Goal: Task Accomplishment & Management: Manage account settings

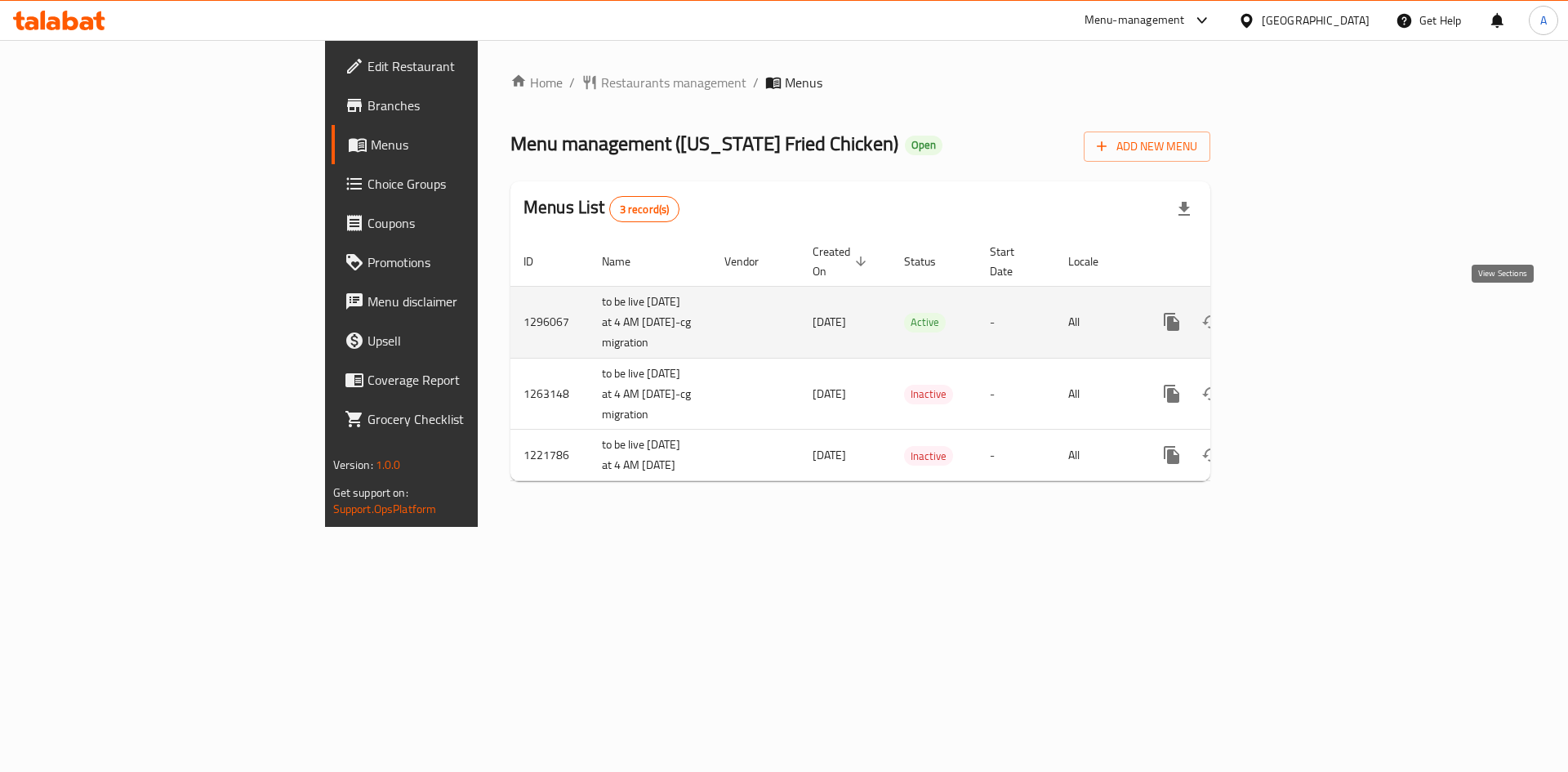
click at [1309, 311] on link "enhanced table" at bounding box center [1290, 322] width 40 height 39
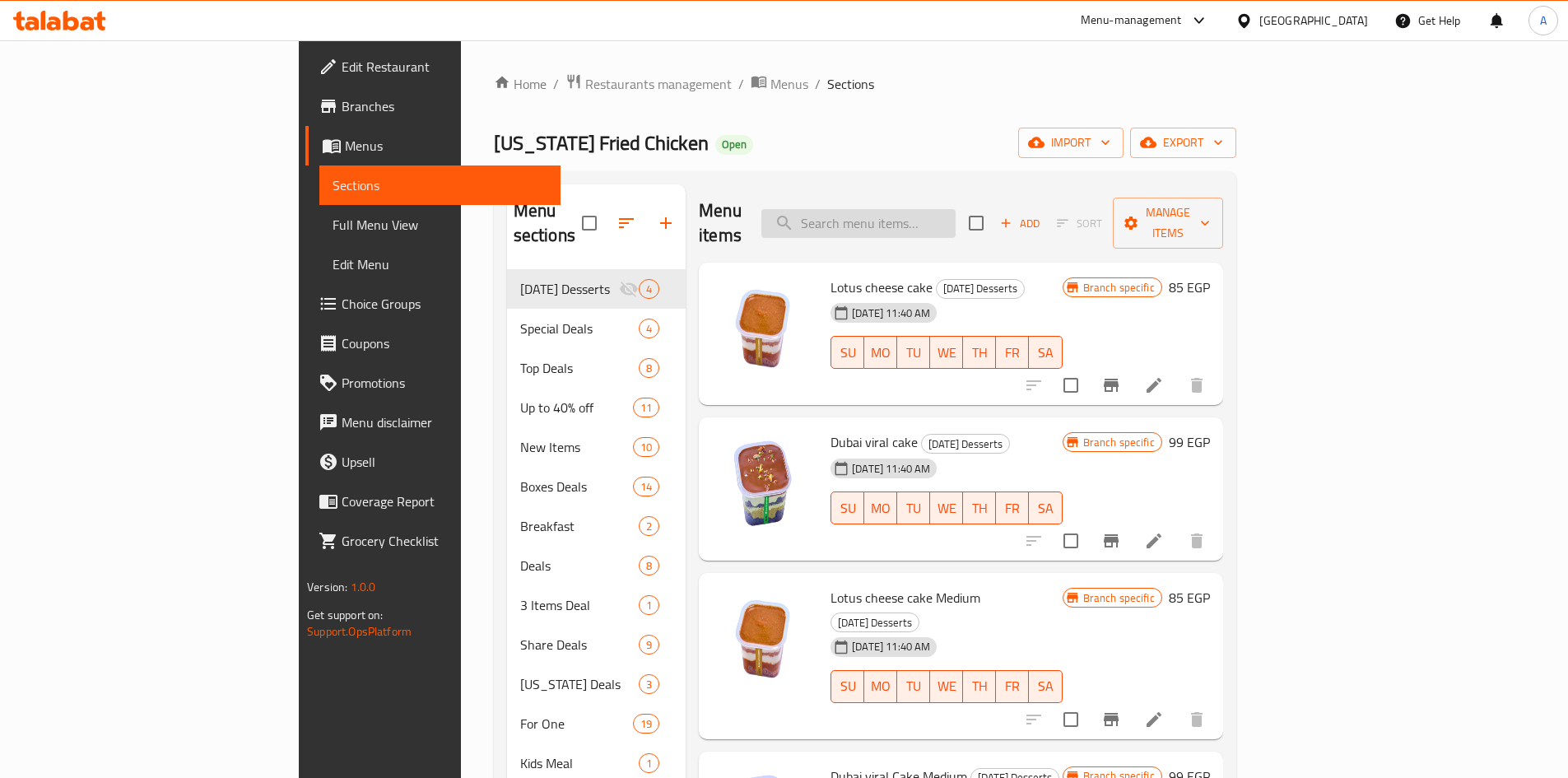
click at [956, 216] on input "search" at bounding box center [858, 224] width 194 height 28
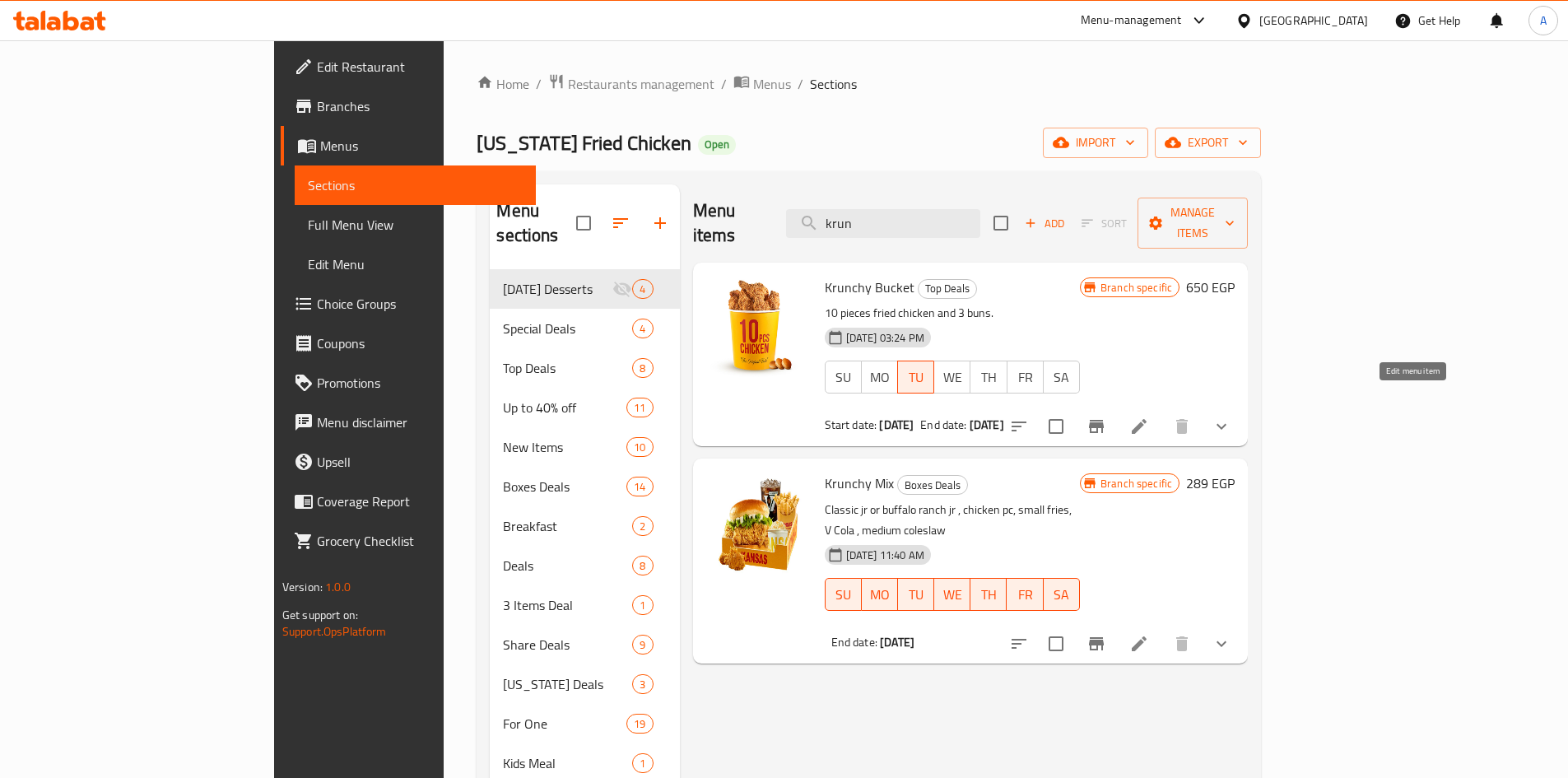
type input "krun"
click at [1147, 419] on icon at bounding box center [1140, 426] width 15 height 15
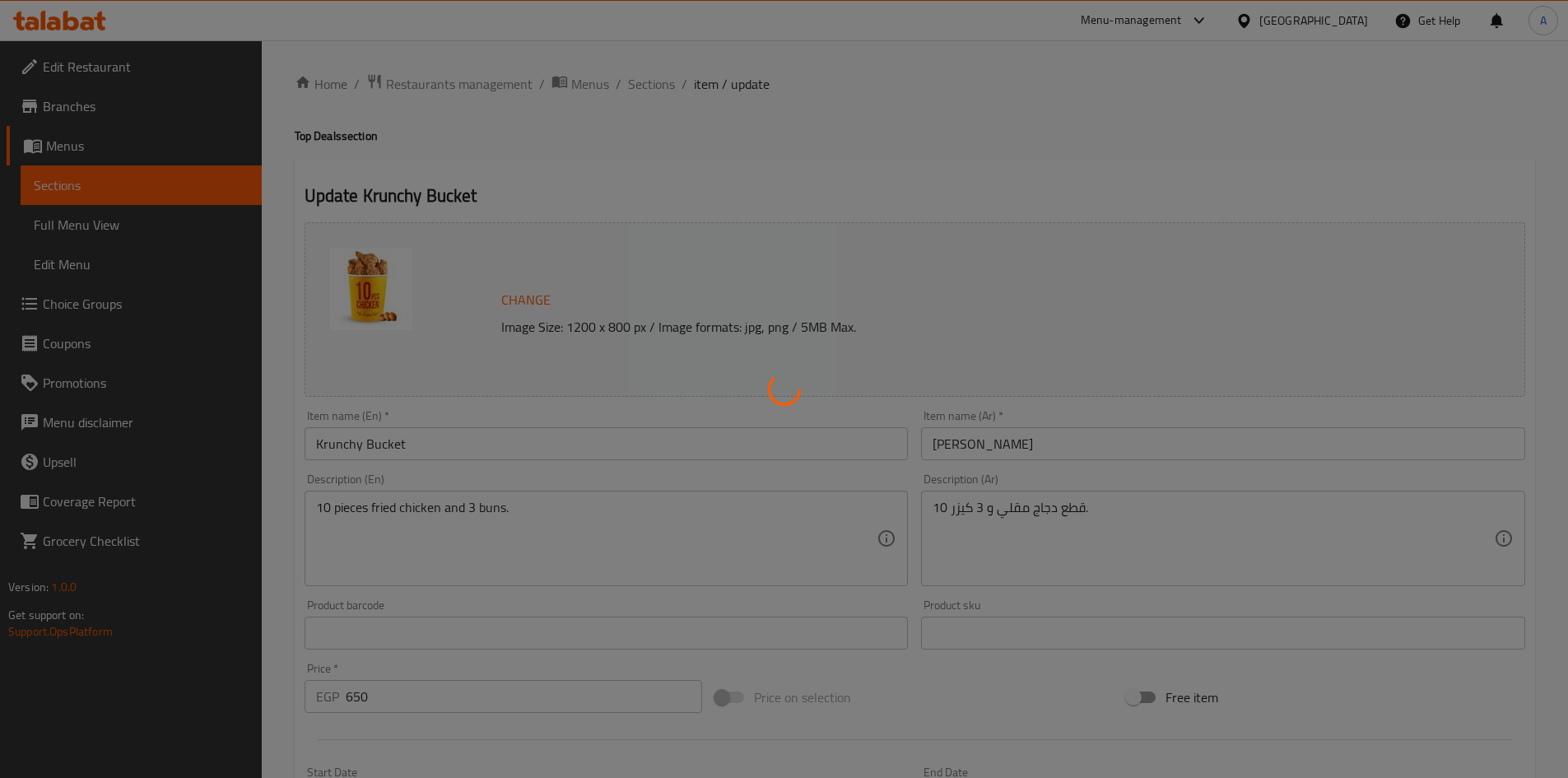
type input "اختايرك للطعم"
type input "1"
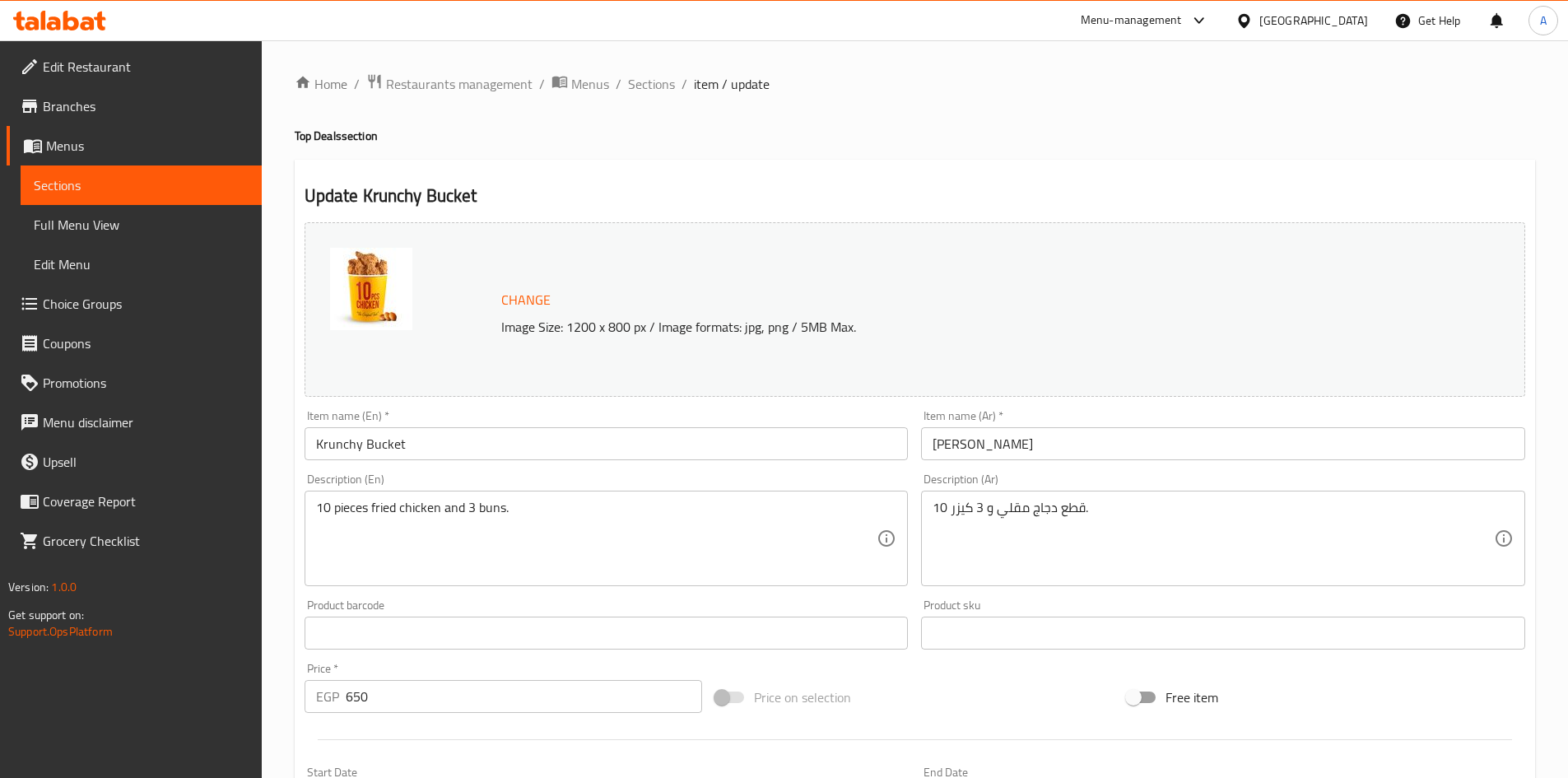
click at [42, 22] on icon at bounding box center [43, 20] width 5 height 19
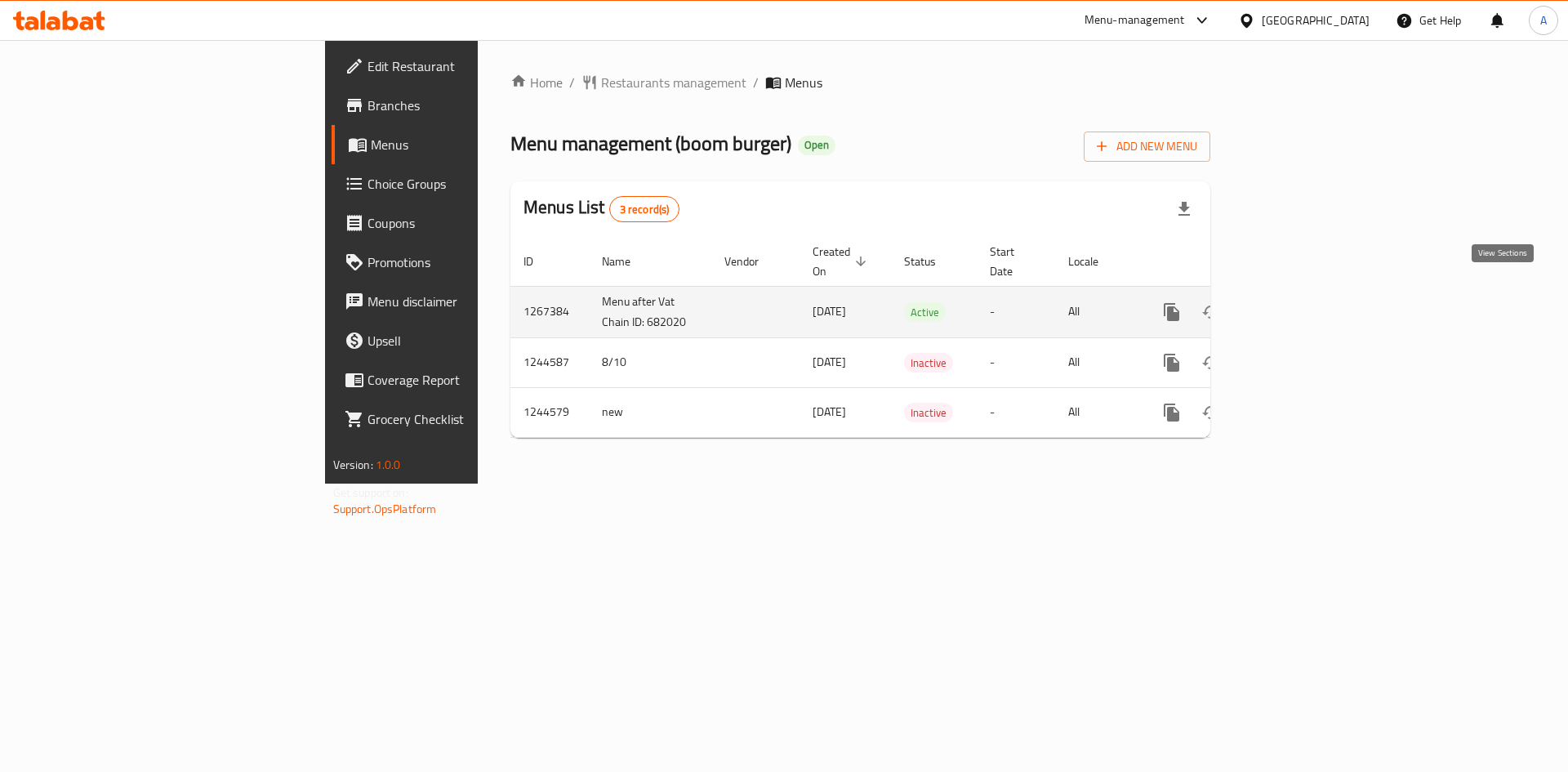
click at [1297, 305] on icon "enhanced table" at bounding box center [1290, 312] width 15 height 15
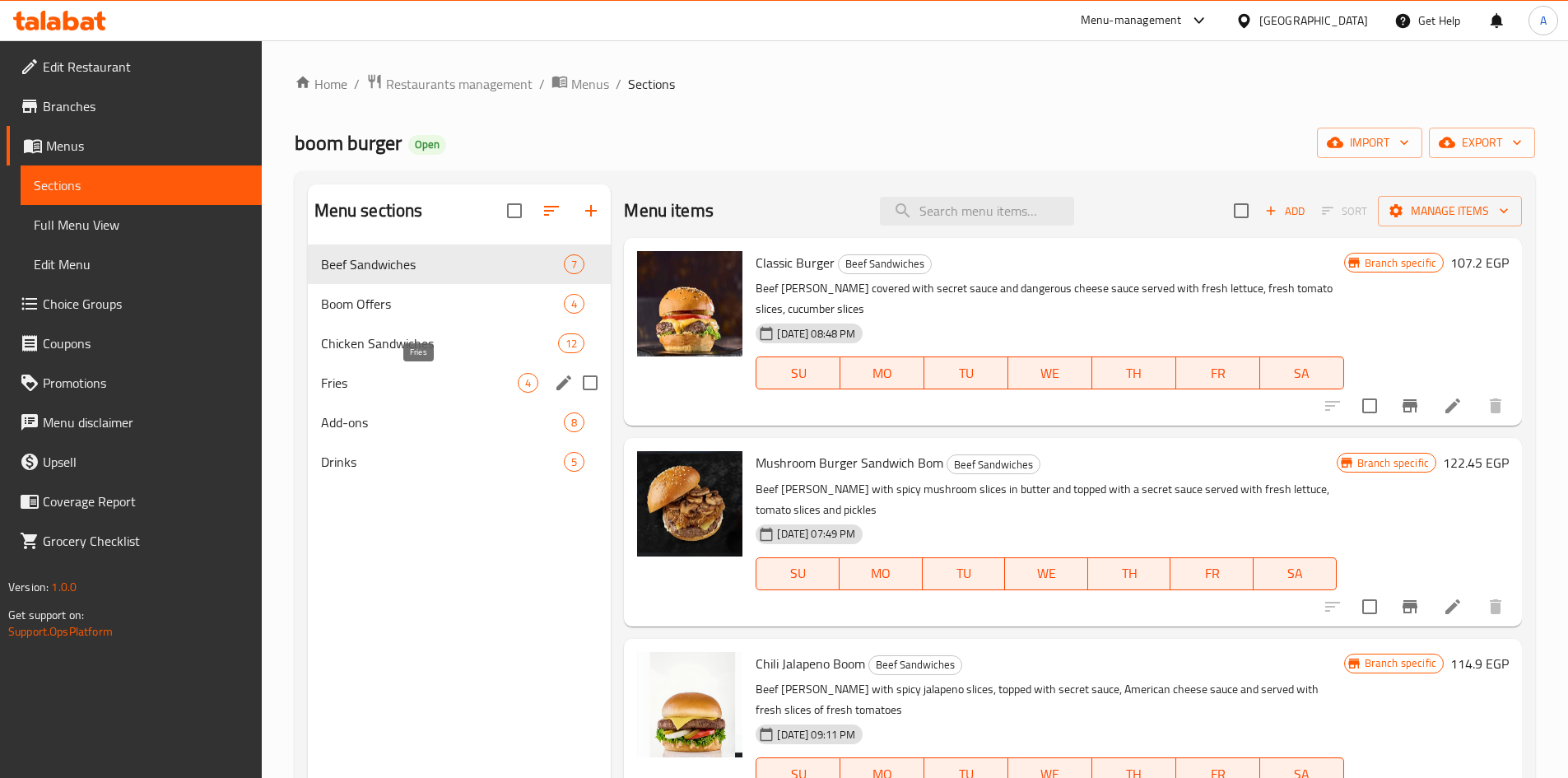
click at [334, 389] on span "Fries" at bounding box center [420, 382] width 197 height 20
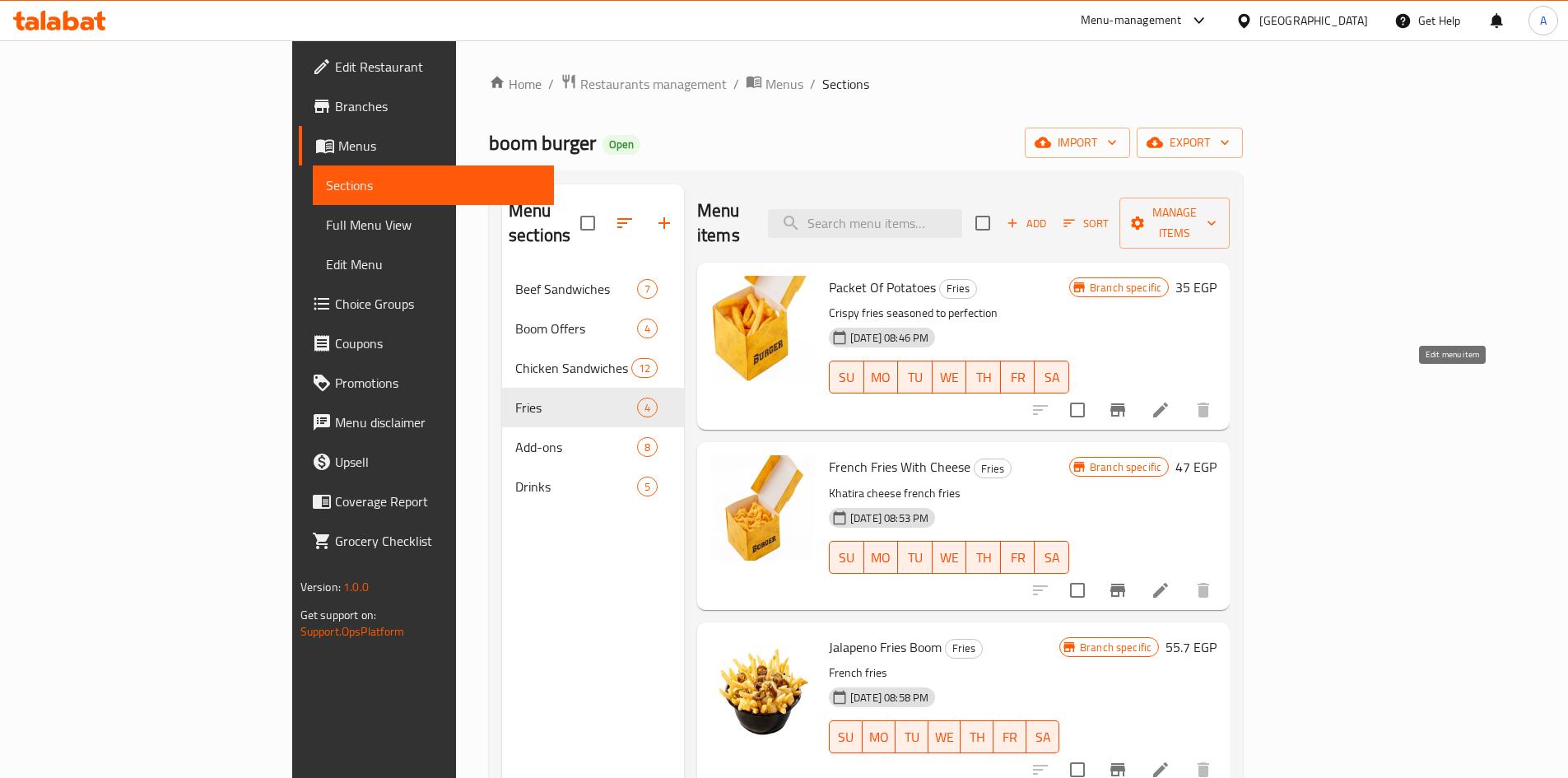
click at [1171, 400] on icon at bounding box center [1160, 409] width 20 height 20
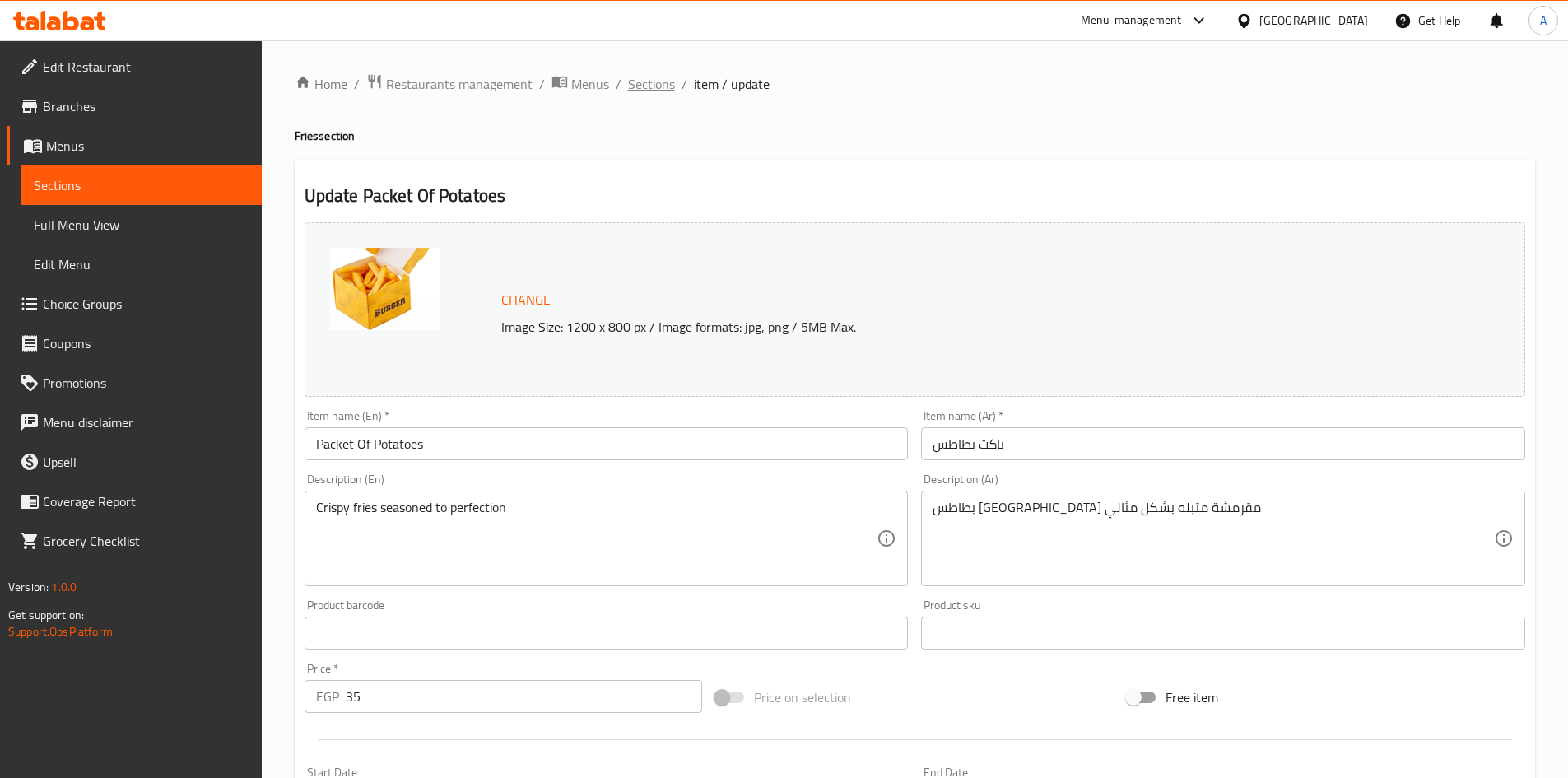
click at [649, 81] on span "Sections" at bounding box center [651, 83] width 46 height 20
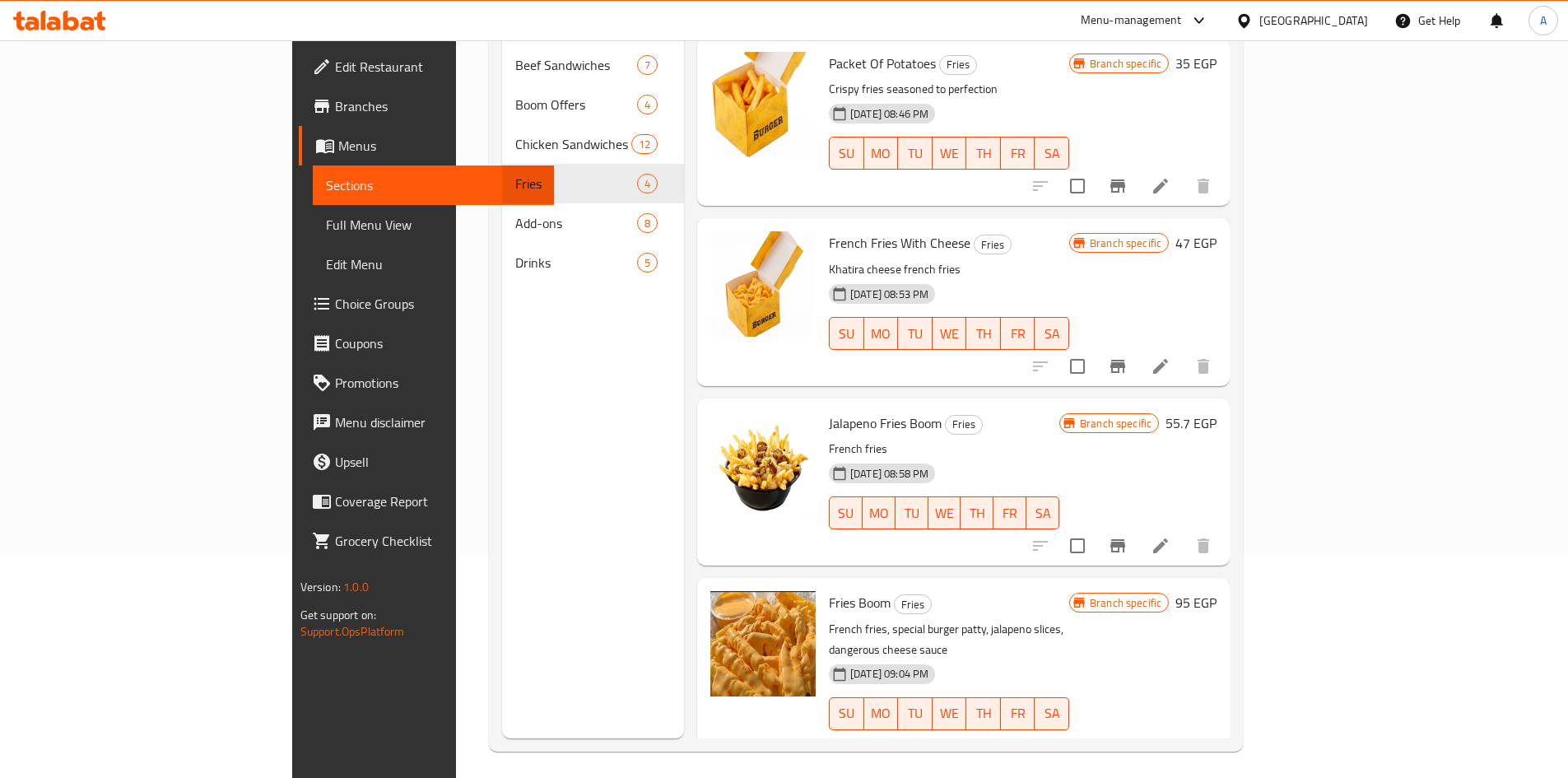
scroll to position [230, 0]
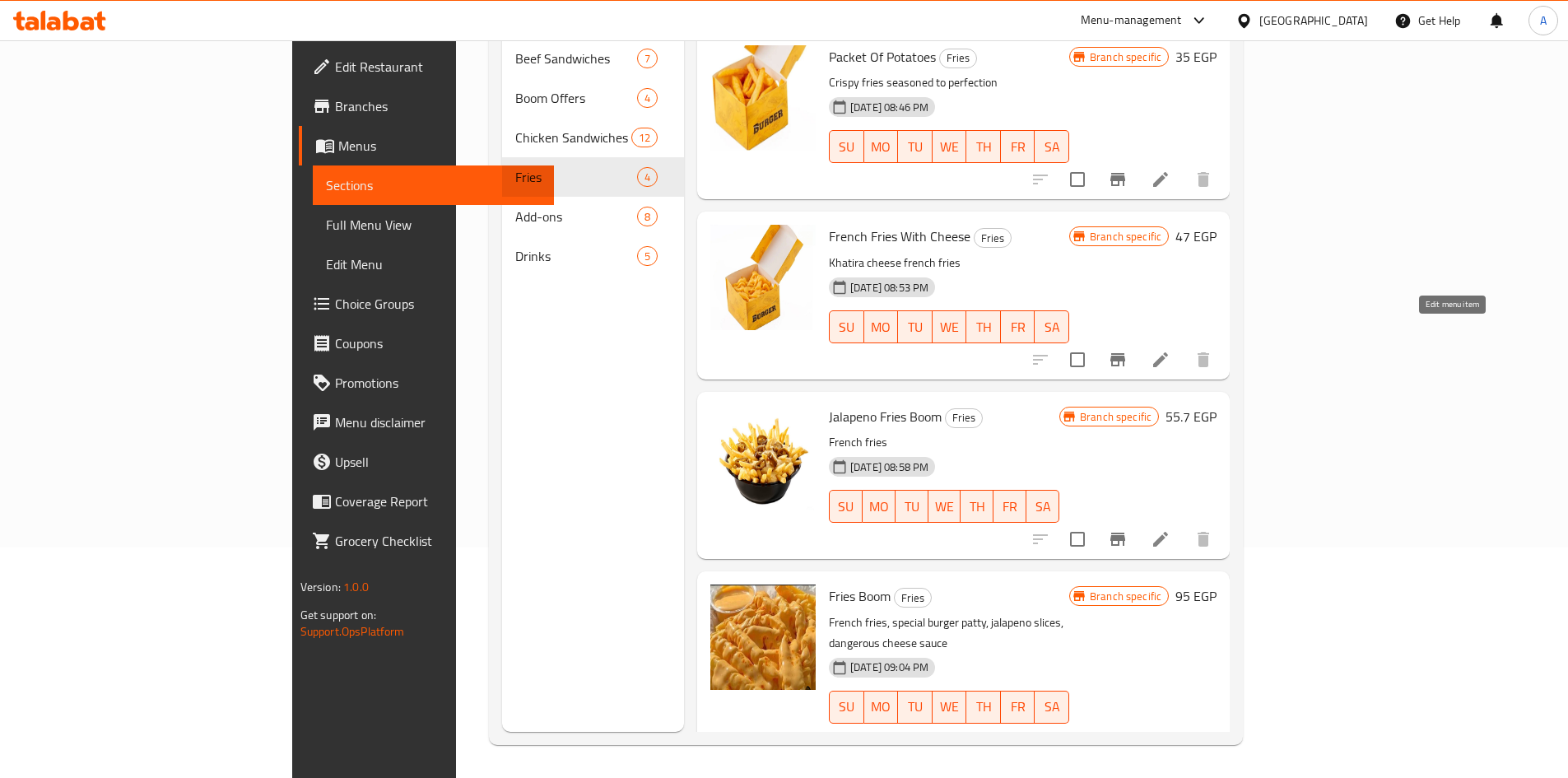
click at [1168, 353] on icon at bounding box center [1161, 360] width 15 height 15
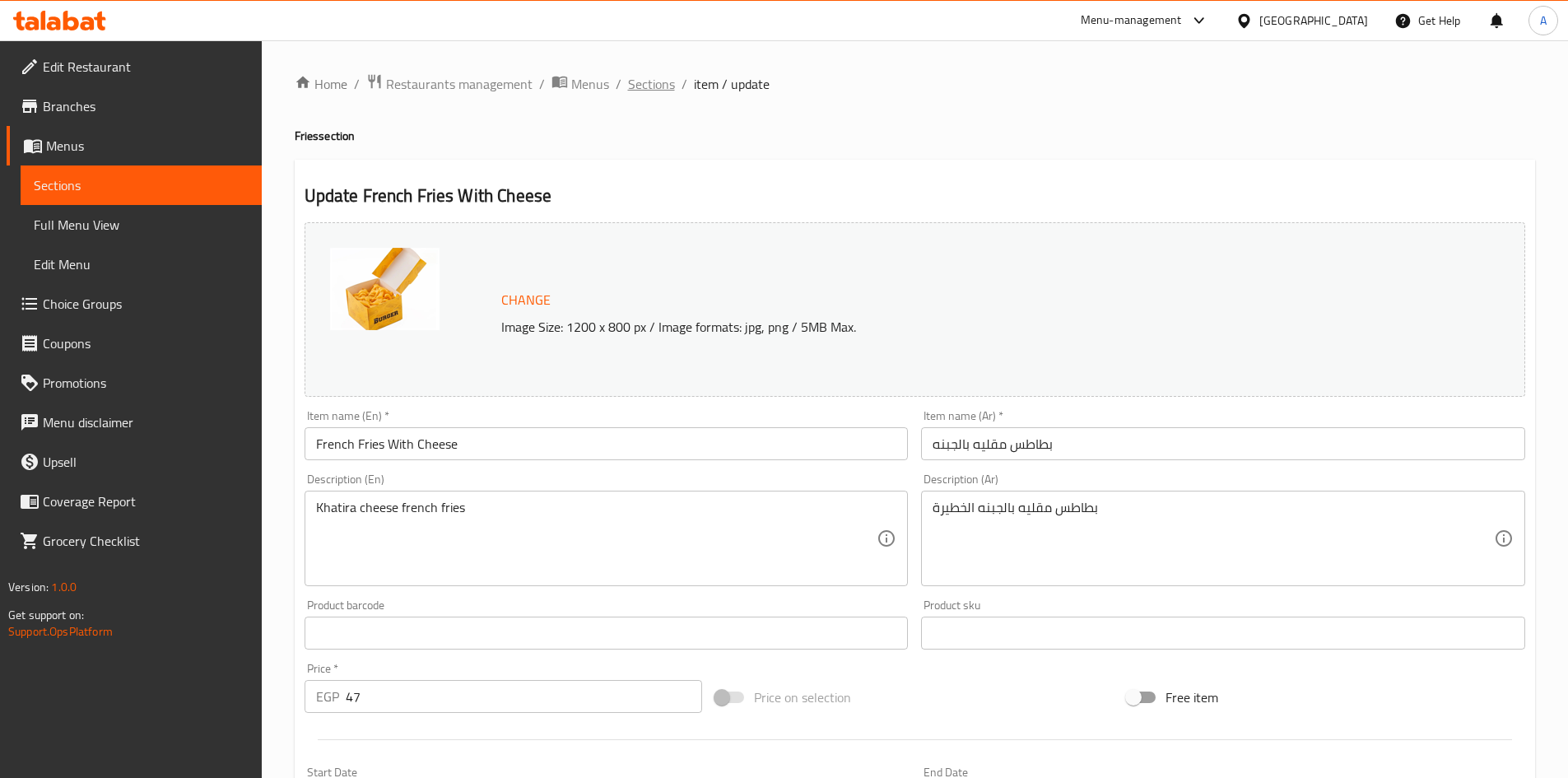
click at [655, 87] on span "Sections" at bounding box center [651, 83] width 46 height 20
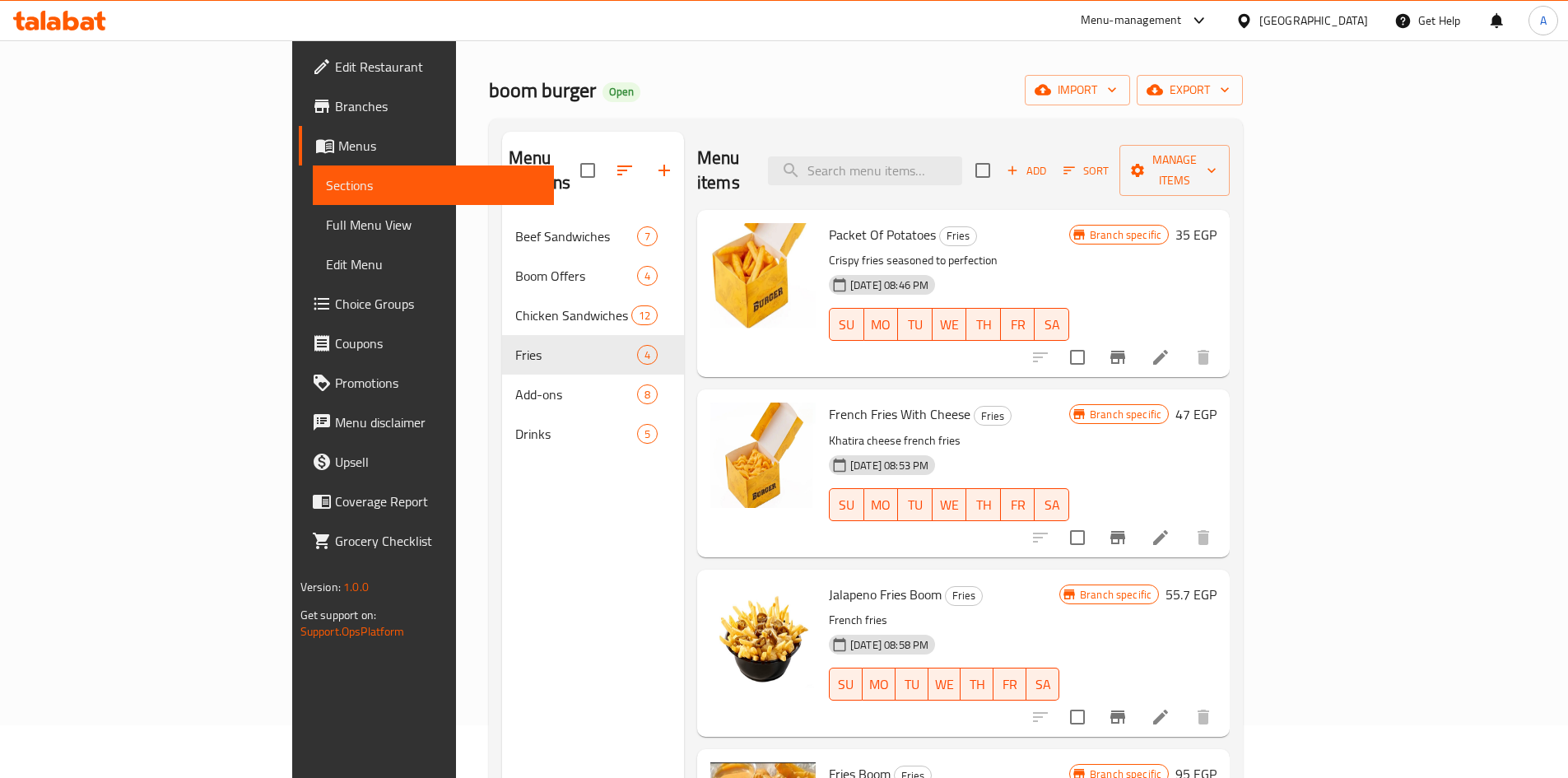
scroll to position [82, 0]
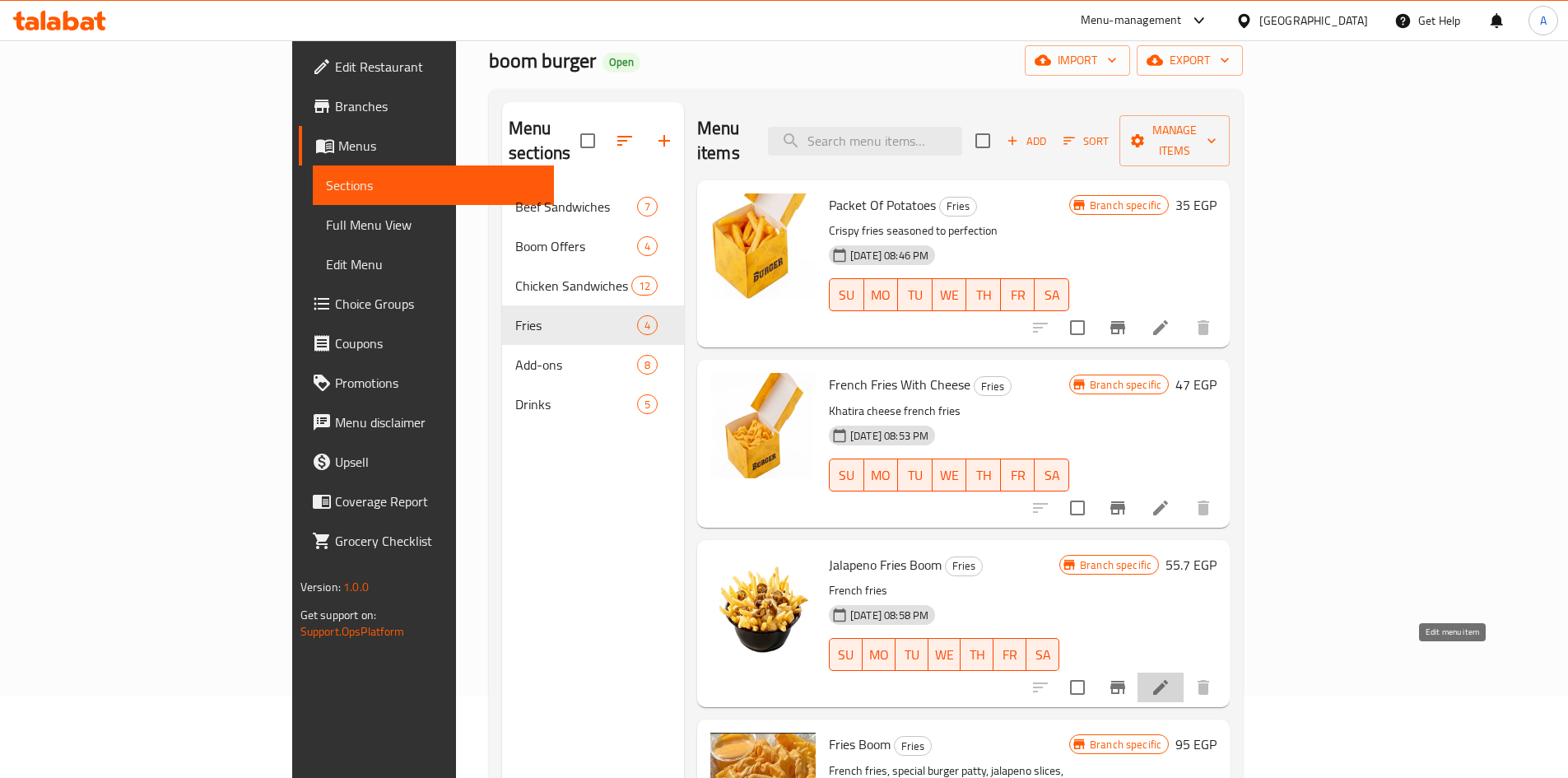
click at [1171, 678] on icon at bounding box center [1160, 687] width 20 height 20
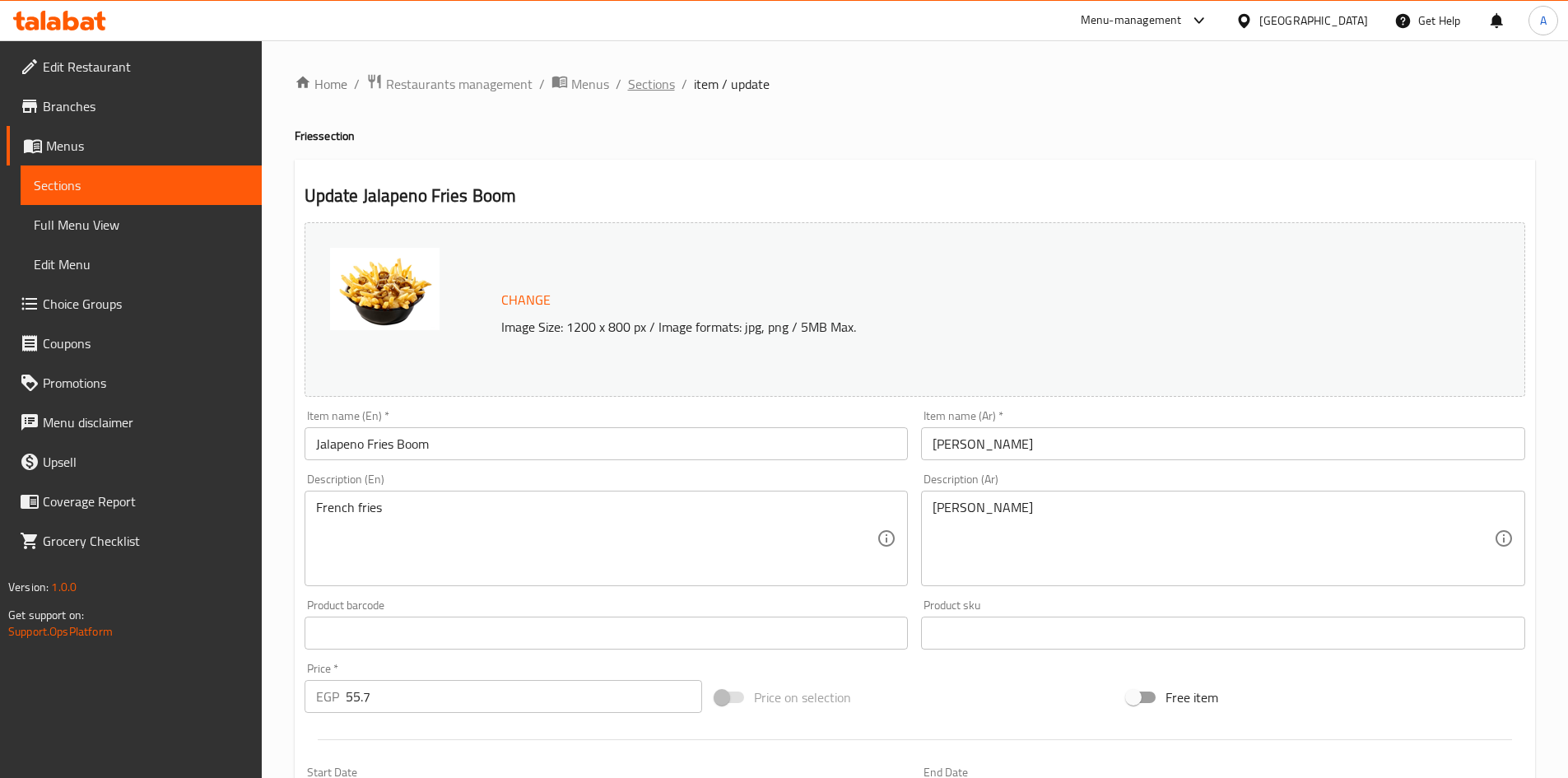
click at [656, 85] on span "Sections" at bounding box center [651, 83] width 46 height 20
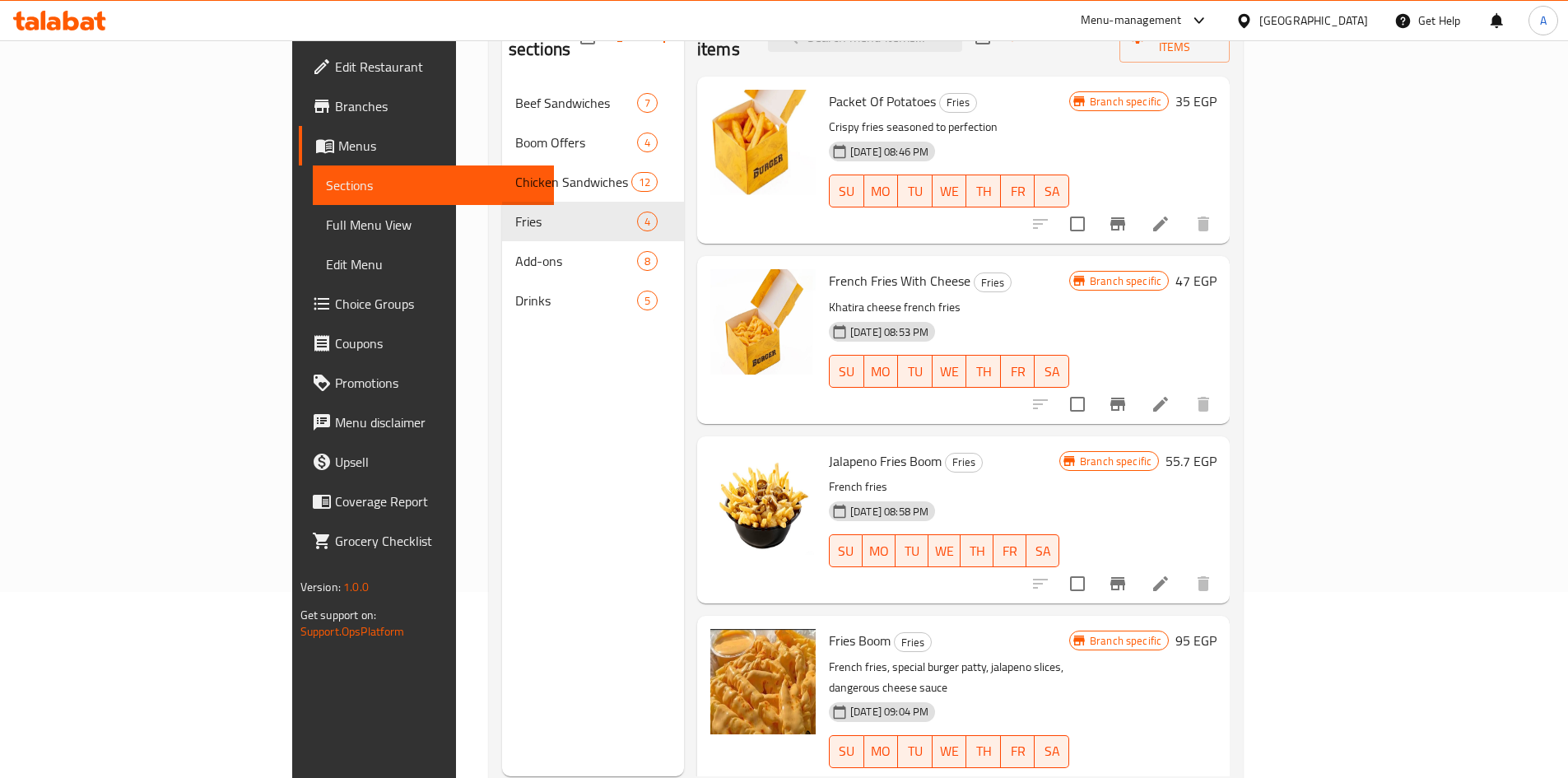
scroll to position [230, 0]
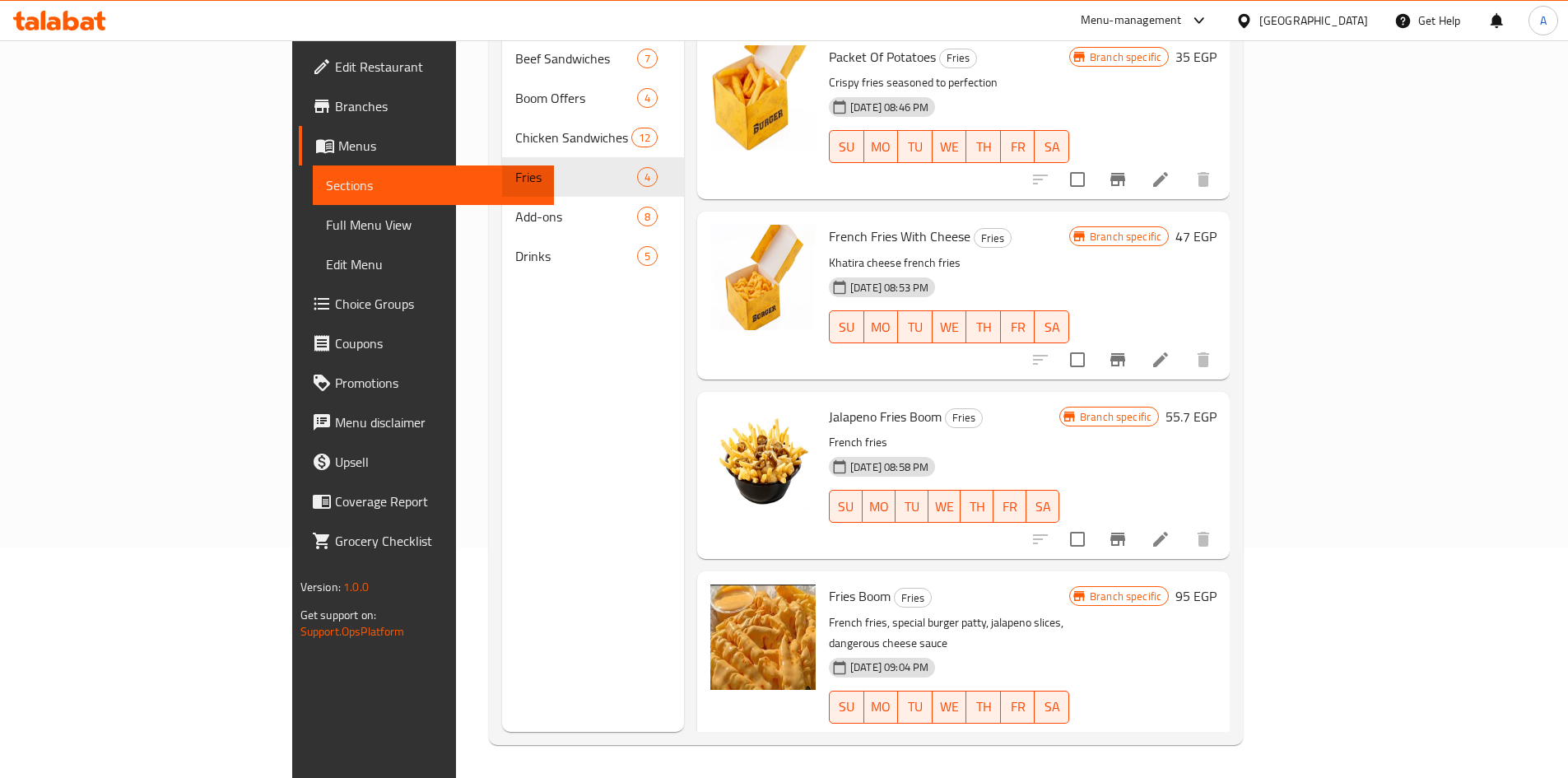
click at [1168, 733] on icon at bounding box center [1161, 740] width 15 height 15
